Goal: Register for event/course

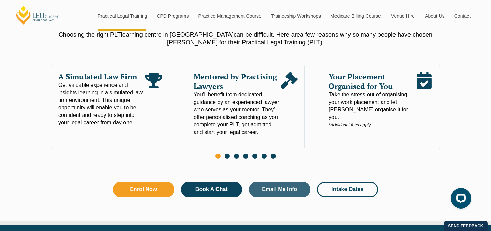
scroll to position [377, 0]
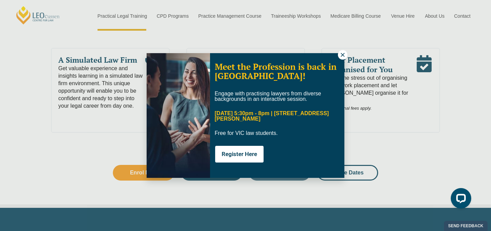
click at [341, 56] on icon at bounding box center [343, 55] width 6 height 6
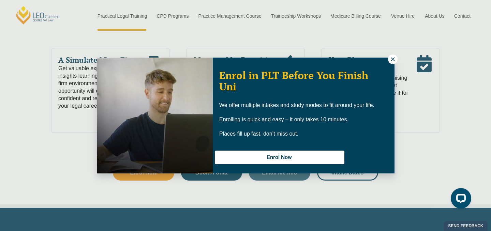
click at [393, 58] on icon at bounding box center [393, 59] width 6 height 6
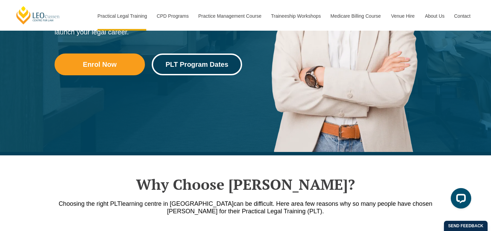
click at [222, 62] on span "PLT Program Dates" at bounding box center [196, 64] width 63 height 7
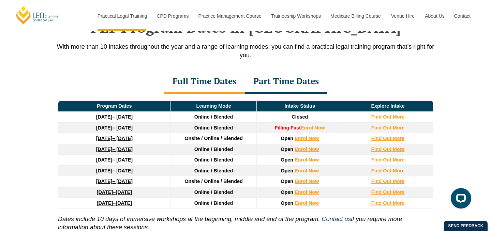
scroll to position [908, 0]
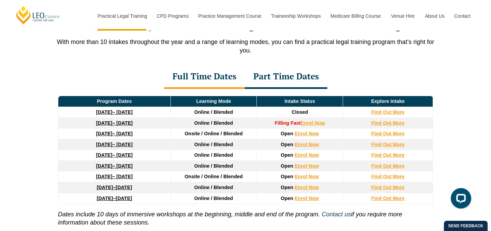
click at [273, 78] on div "Part Time Dates" at bounding box center [286, 77] width 82 height 24
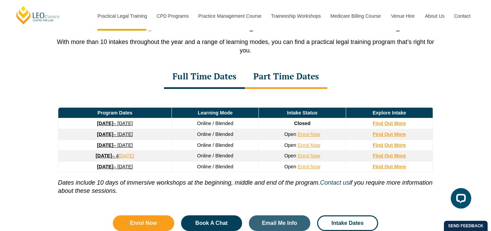
click at [223, 80] on div "Full Time Dates" at bounding box center [204, 77] width 81 height 24
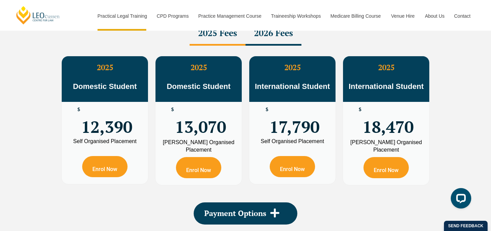
scroll to position [1249, 0]
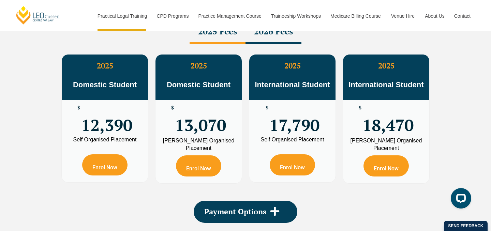
click at [287, 40] on div "2026 Fees" at bounding box center [273, 32] width 56 height 24
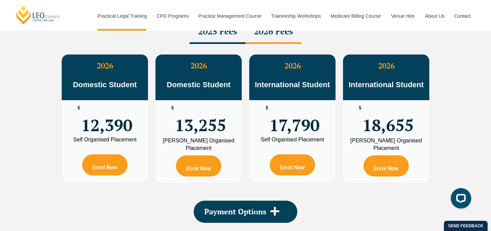
click at [228, 41] on div "2025 Fees" at bounding box center [218, 32] width 56 height 24
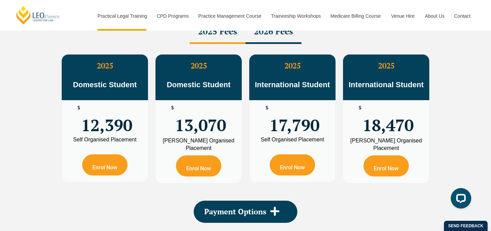
click at [264, 39] on div "2026 Fees" at bounding box center [273, 32] width 56 height 24
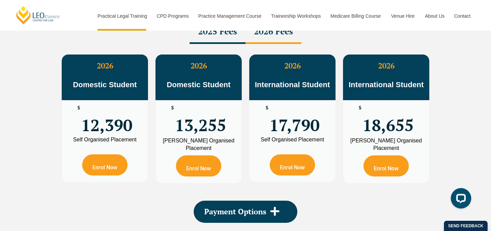
click at [234, 33] on div "2025 Fees" at bounding box center [218, 32] width 56 height 24
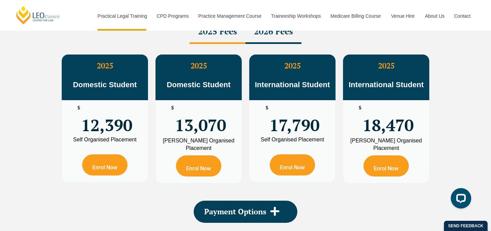
click at [279, 32] on div "2026 Fees" at bounding box center [273, 32] width 56 height 24
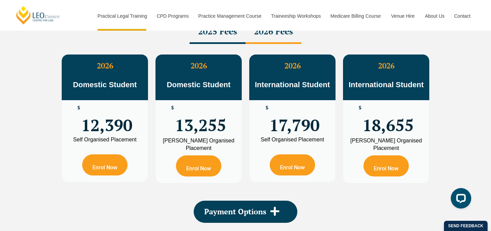
click at [243, 34] on div "2025 Fees" at bounding box center [218, 32] width 56 height 24
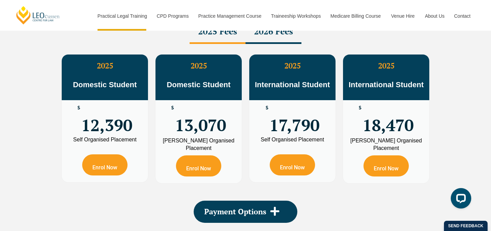
click at [269, 37] on div "2026 Fees" at bounding box center [273, 32] width 56 height 24
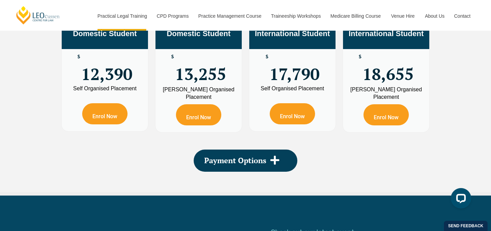
scroll to position [1316, 0]
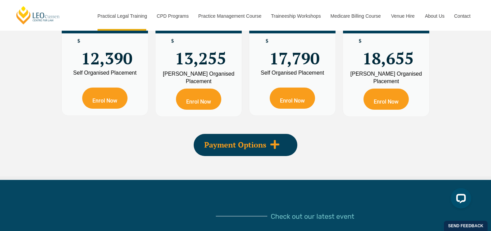
click at [214, 147] on span "Payment Options" at bounding box center [235, 144] width 62 height 7
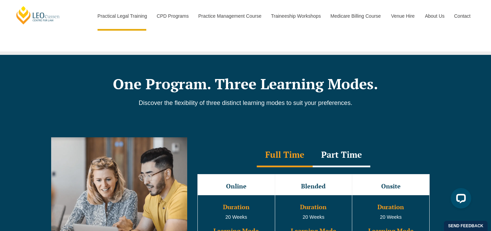
scroll to position [529, 0]
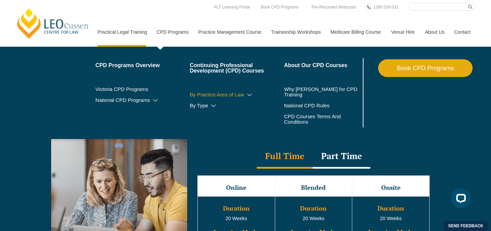
click at [246, 94] on icon at bounding box center [249, 95] width 7 height 5
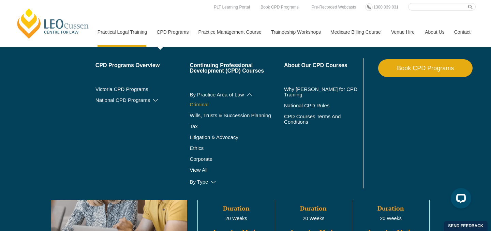
click at [194, 102] on link "Criminal" at bounding box center [237, 104] width 94 height 5
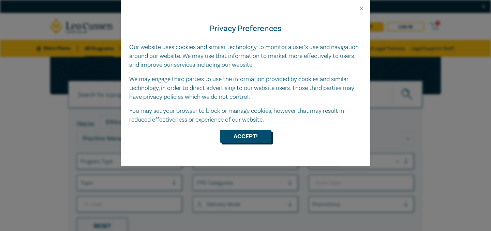
click at [235, 133] on button "Accept!" at bounding box center [245, 136] width 51 height 13
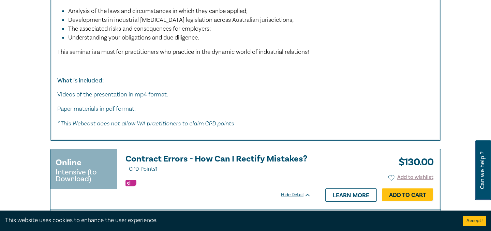
scroll to position [2724, 0]
